Goal: Information Seeking & Learning: Learn about a topic

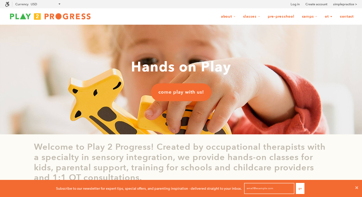
scroll to position [0, 0]
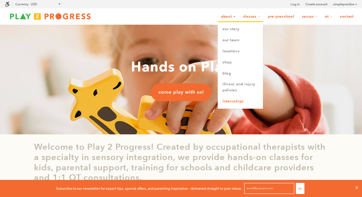
click at [230, 101] on link "Internships" at bounding box center [240, 101] width 45 height 11
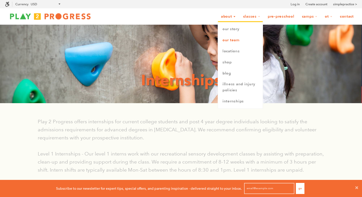
click at [229, 43] on link "Our Team" at bounding box center [240, 40] width 45 height 11
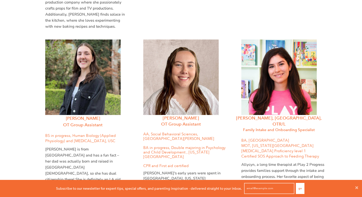
scroll to position [1179, 0]
